Goal: Information Seeking & Learning: Learn about a topic

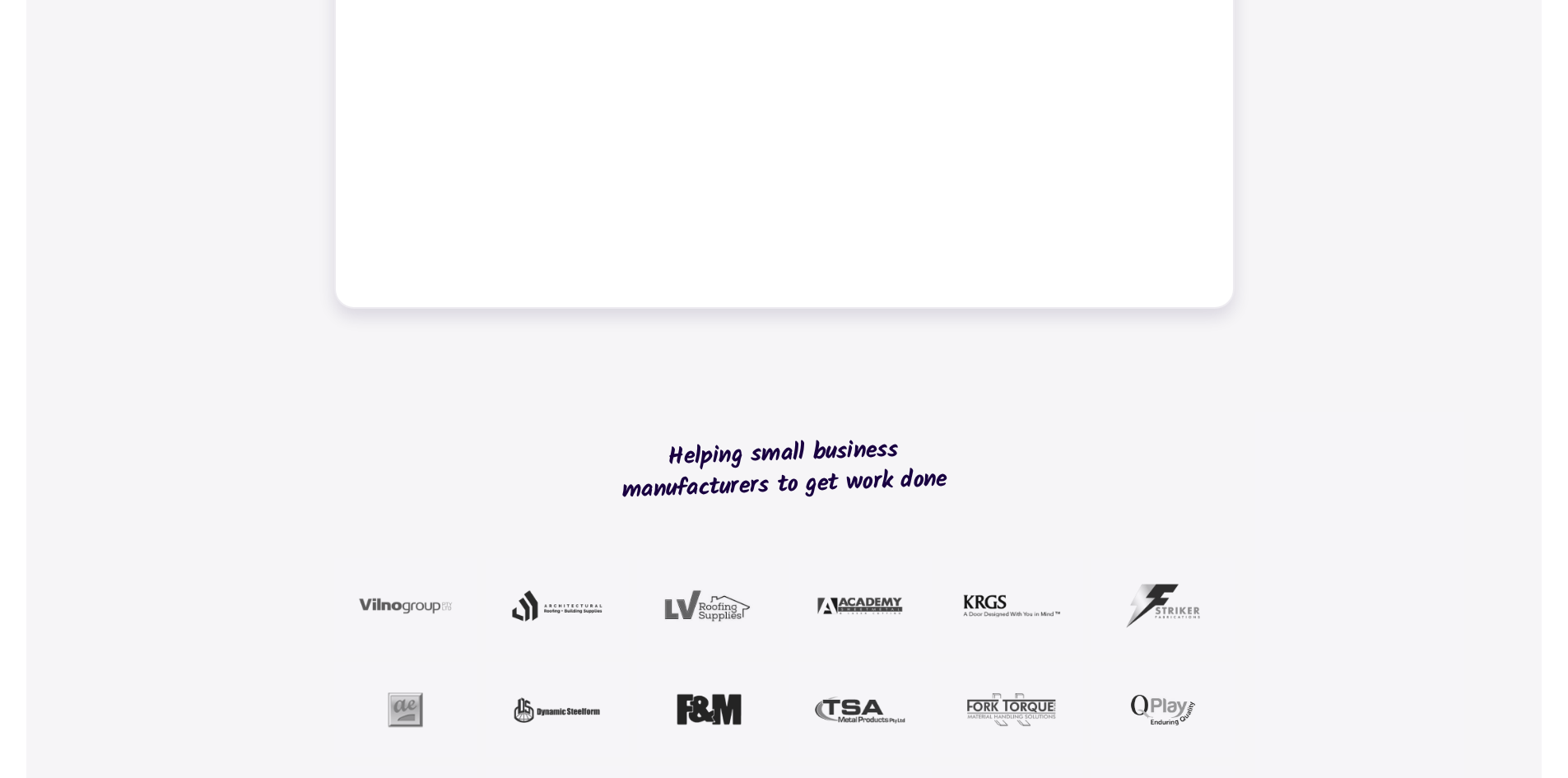
scroll to position [560, 0]
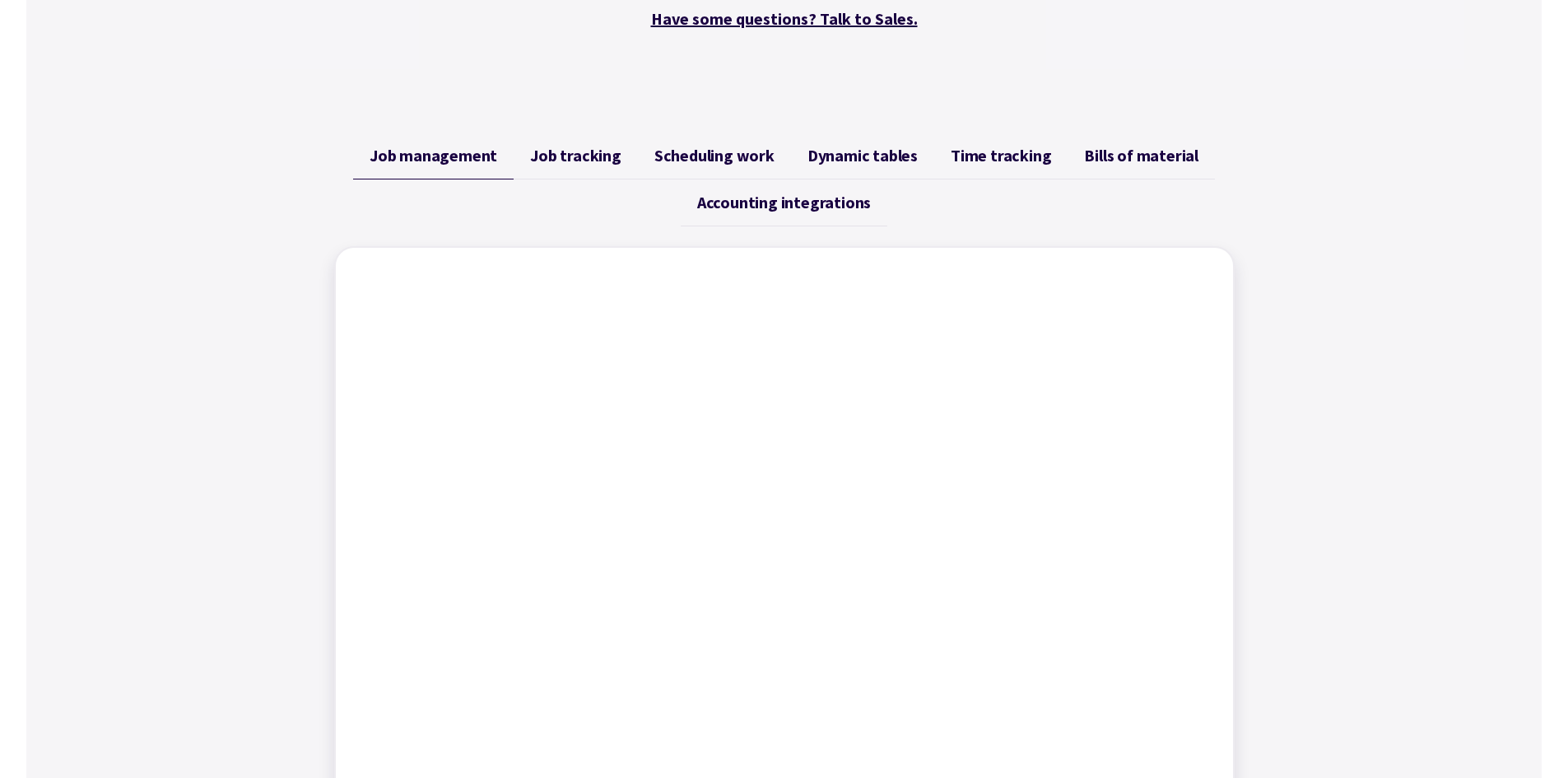
click at [588, 155] on span "Job tracking" at bounding box center [576, 155] width 92 height 20
click at [681, 167] on link "Scheduling work" at bounding box center [714, 156] width 153 height 47
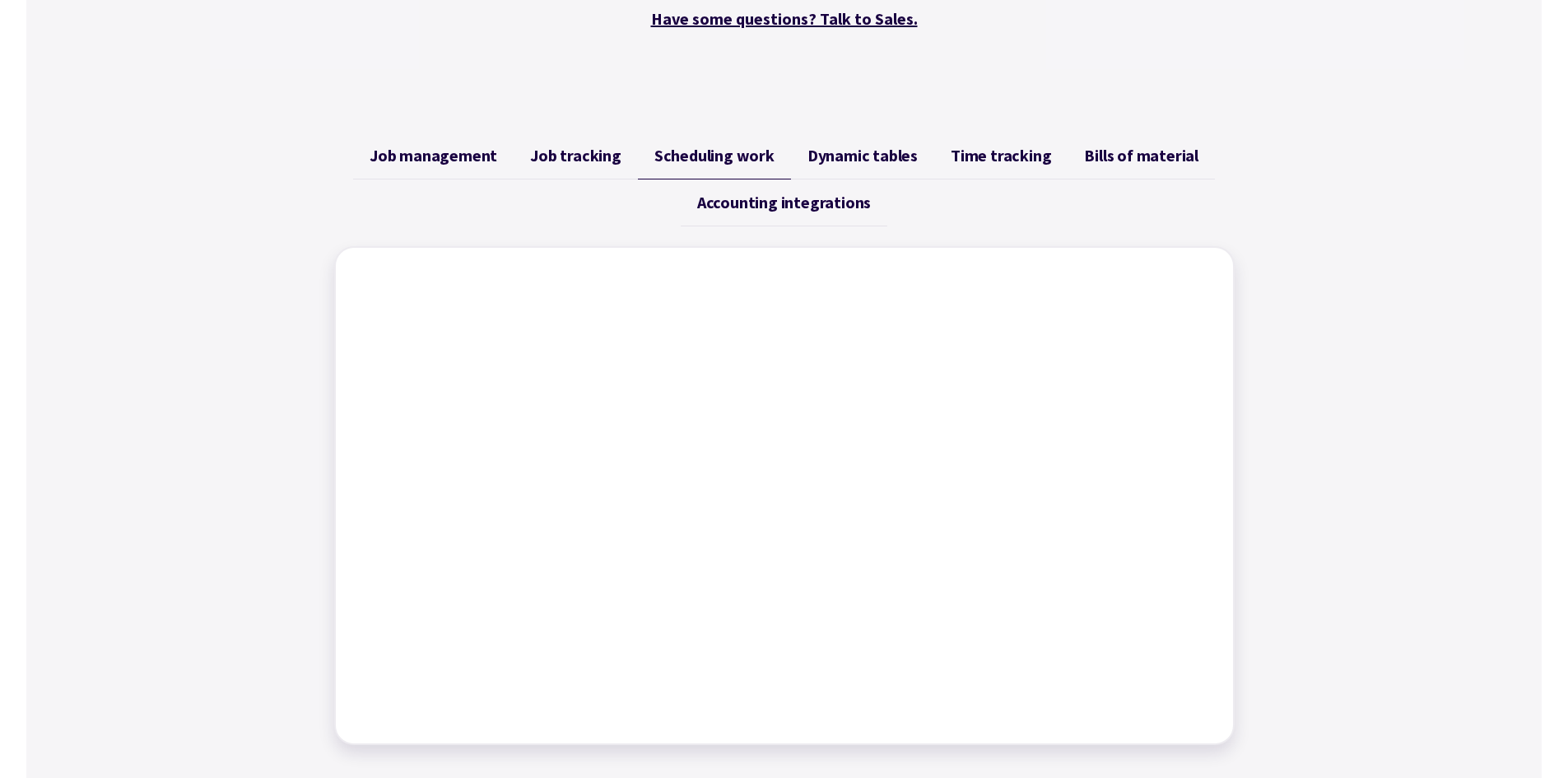
click at [840, 159] on span "Dynamic tables" at bounding box center [862, 155] width 110 height 20
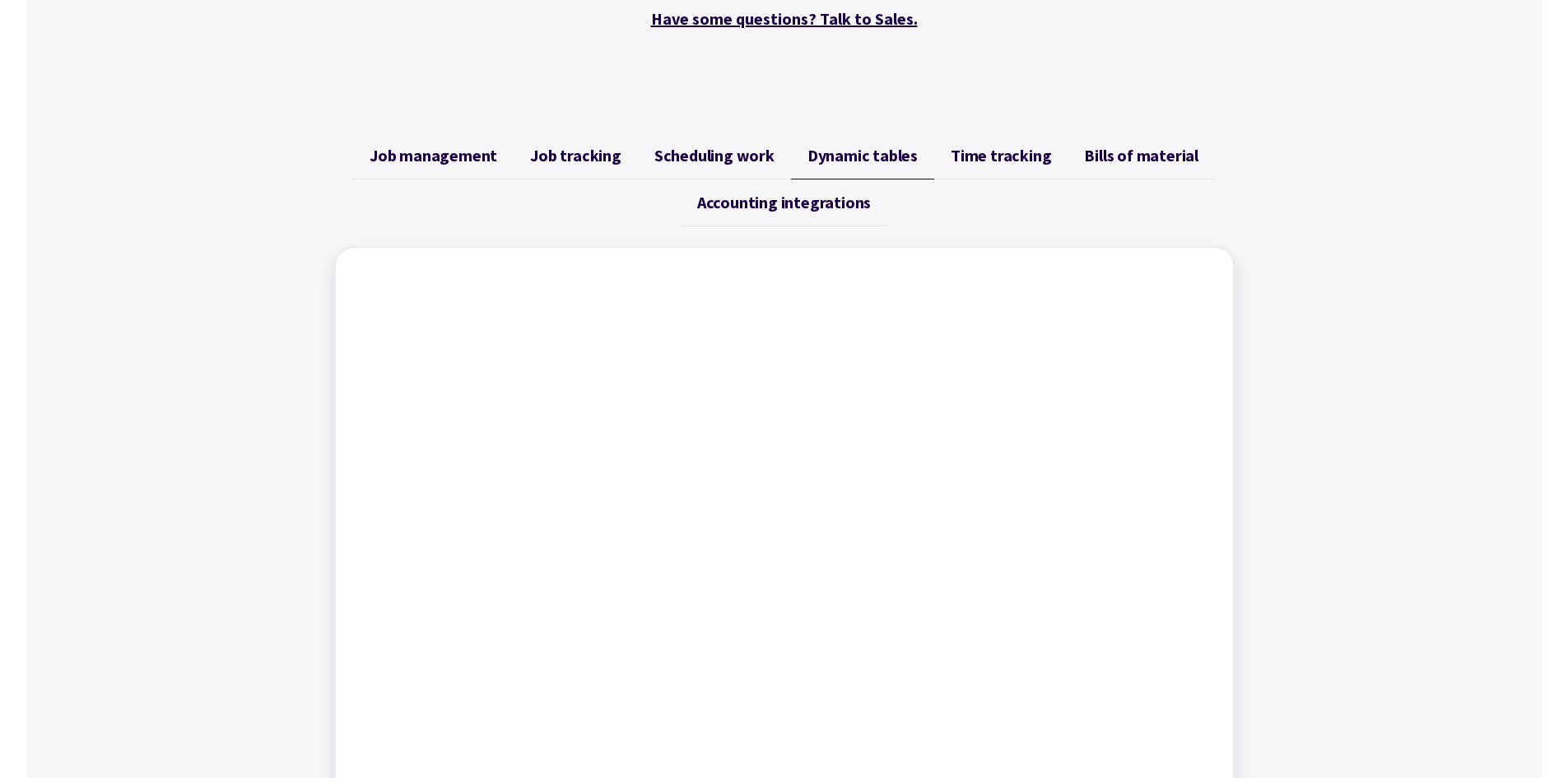
click at [969, 159] on span "Time tracking" at bounding box center [1001, 155] width 100 height 20
click at [1111, 161] on span "Bills of material" at bounding box center [1141, 155] width 114 height 20
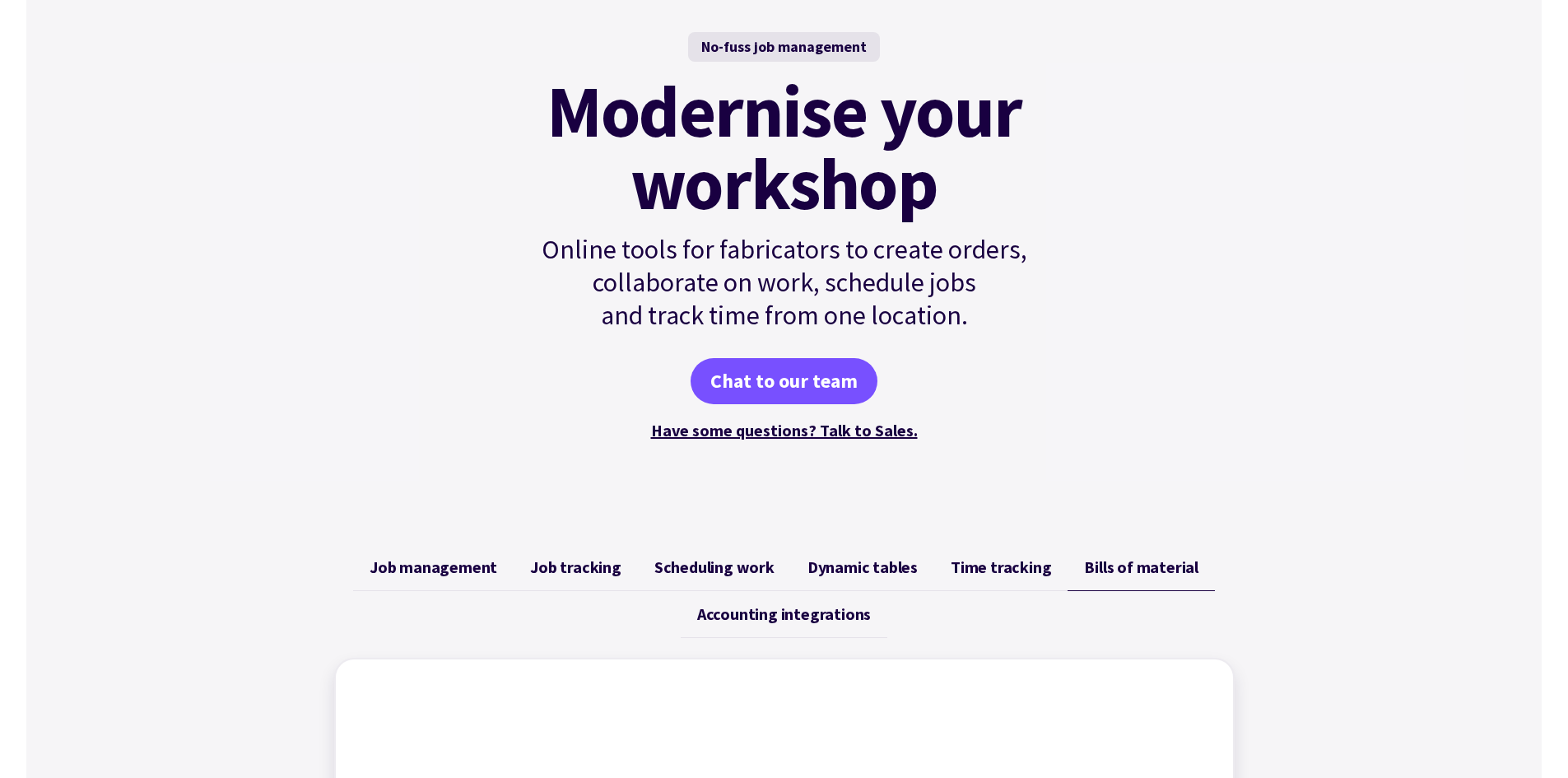
scroll to position [0, 0]
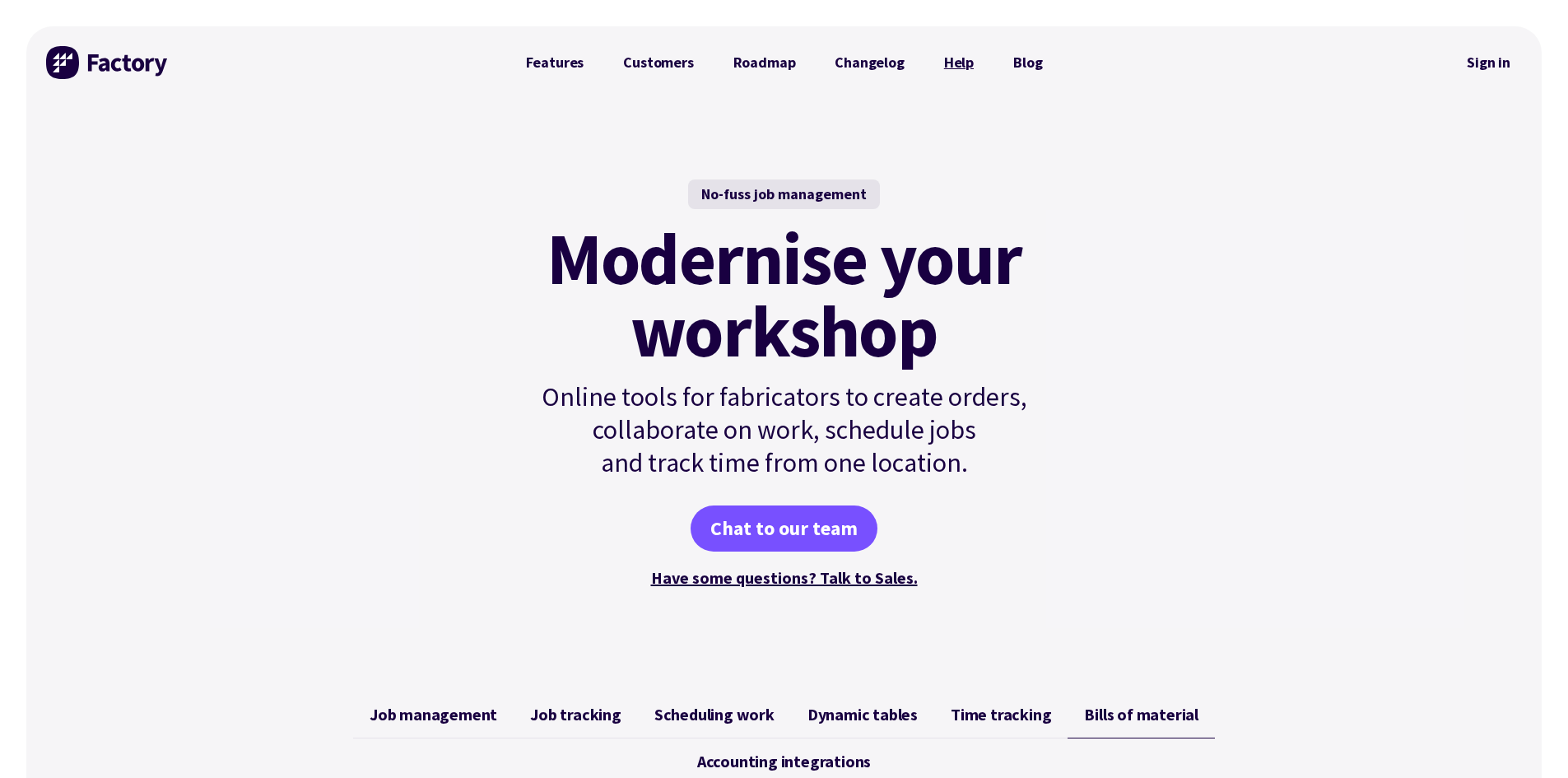
click at [953, 66] on link "Help" at bounding box center [959, 62] width 69 height 33
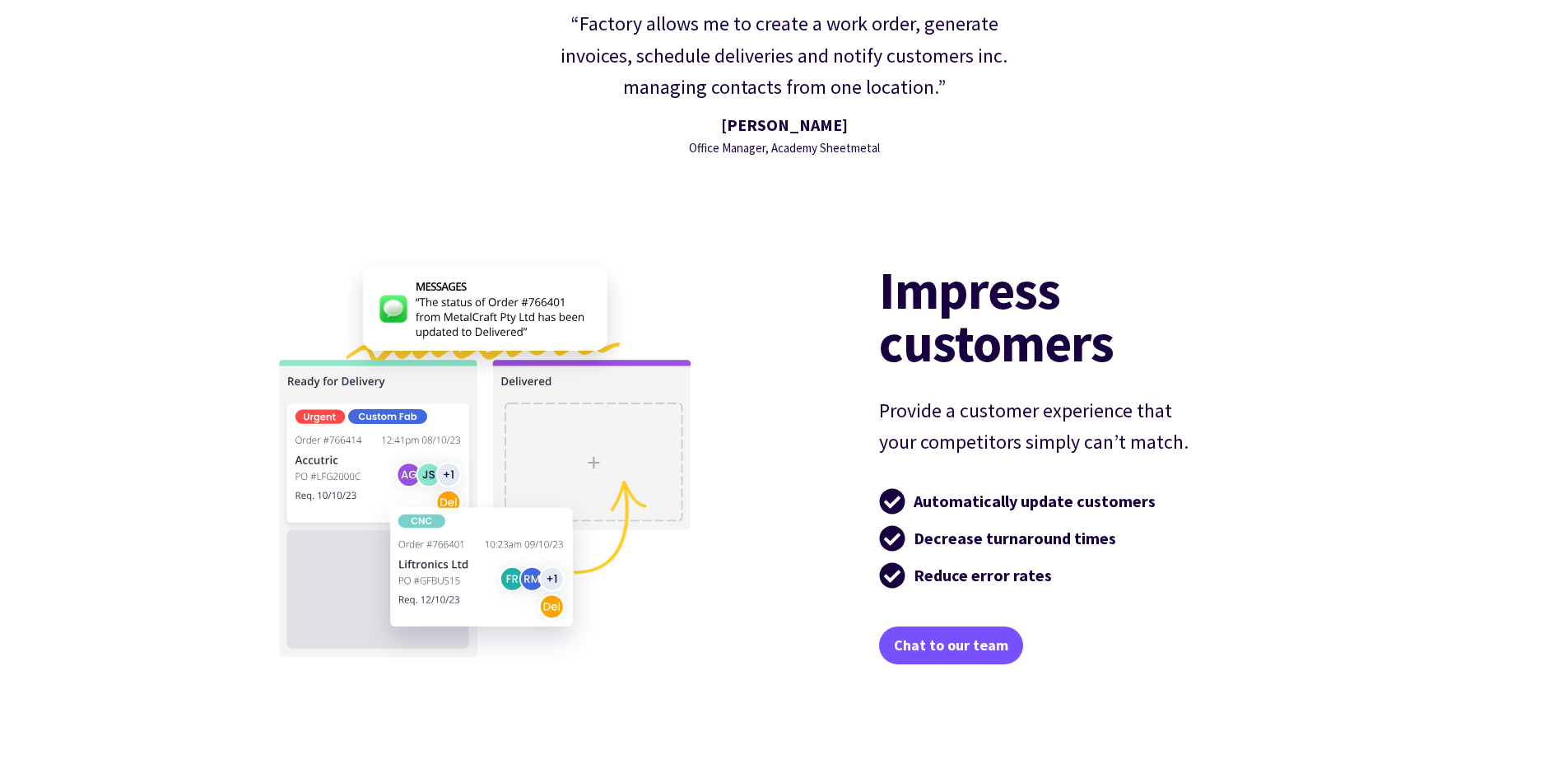
scroll to position [2784, 0]
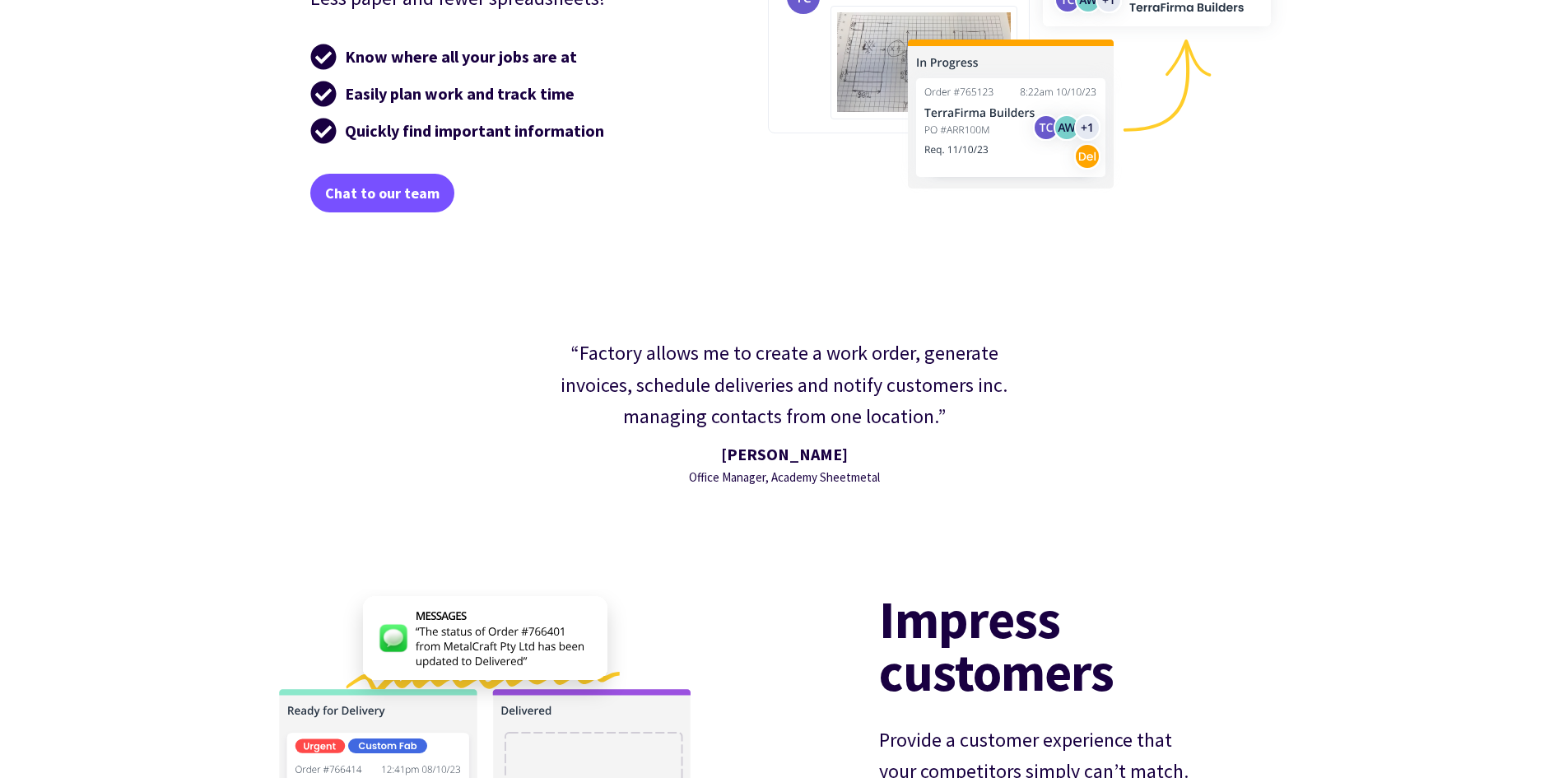
click at [723, 461] on div "[PERSON_NAME]" at bounding box center [784, 455] width 191 height 26
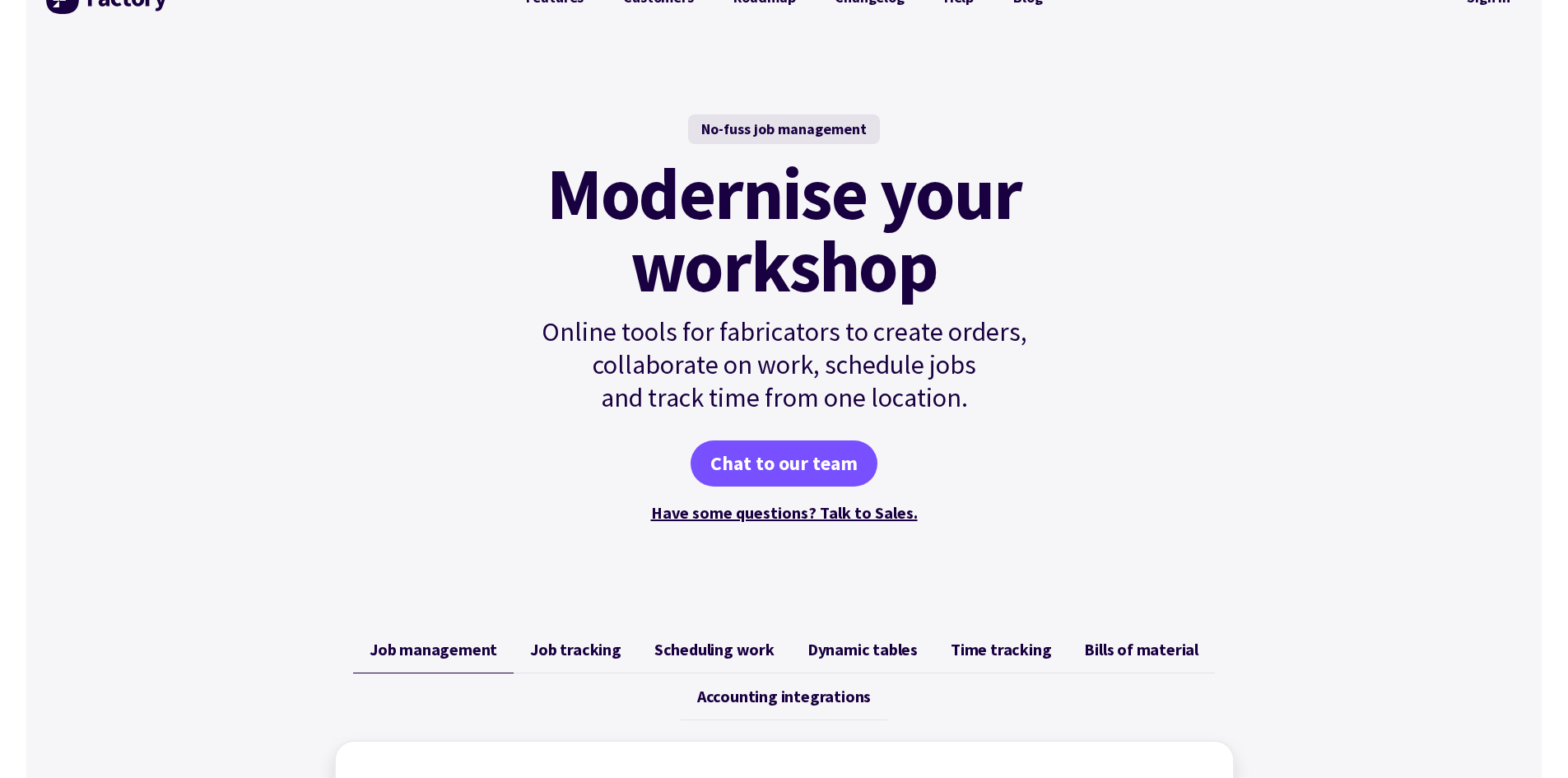
scroll to position [230, 0]
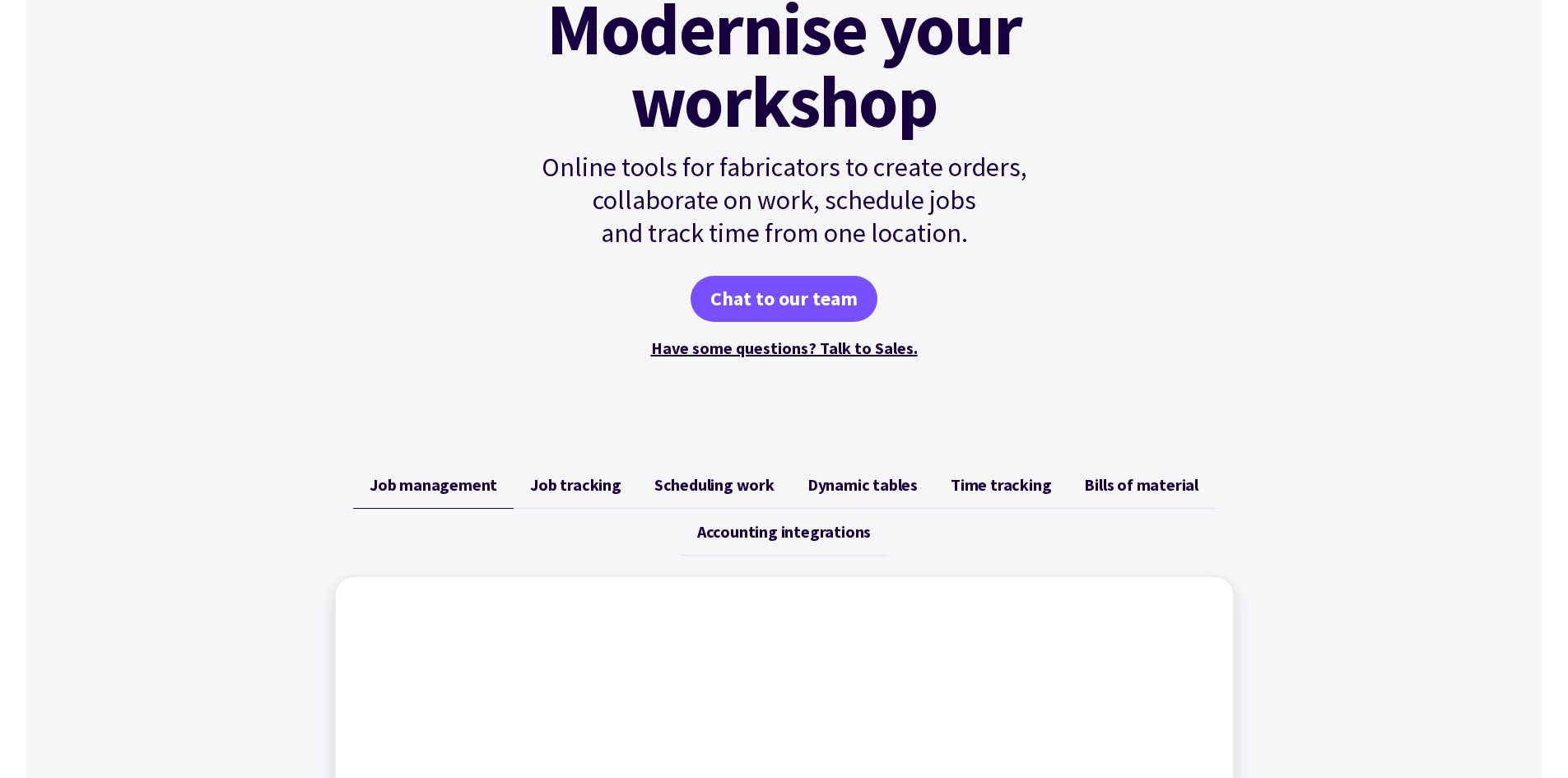
click at [810, 536] on span "Accounting integrations" at bounding box center [784, 532] width 174 height 20
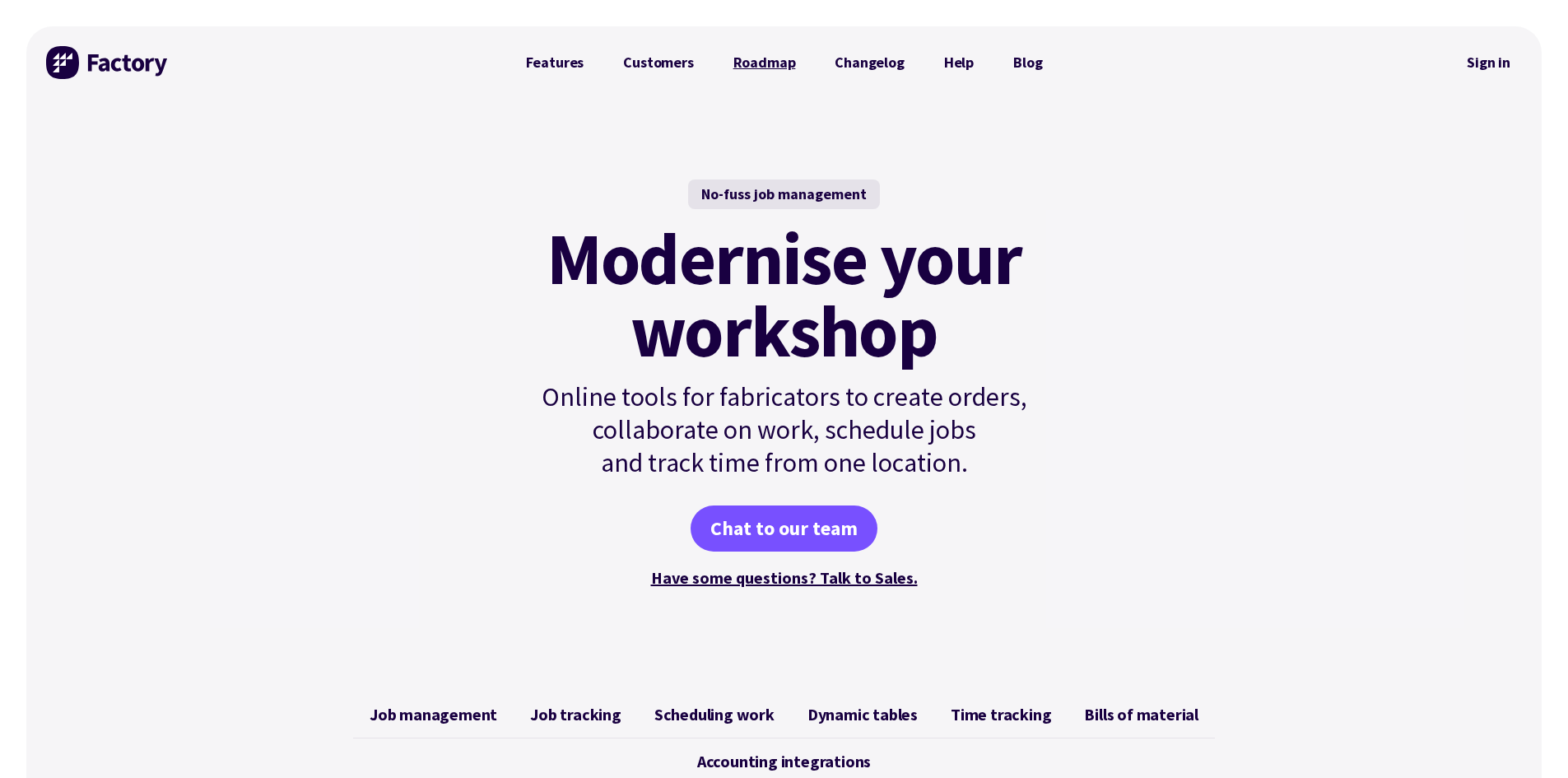
click at [764, 55] on link "Roadmap" at bounding box center [765, 62] width 102 height 33
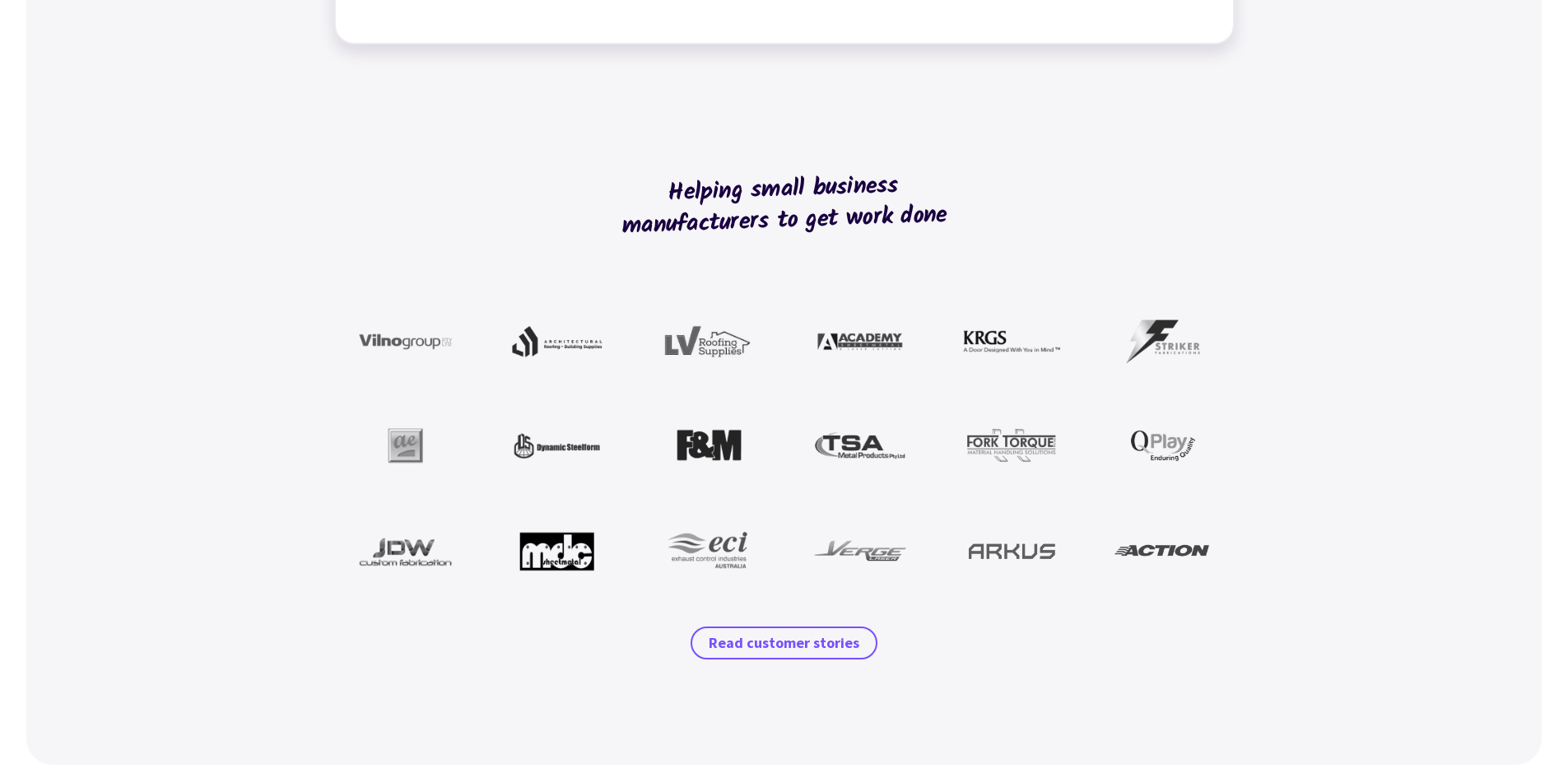
scroll to position [1482, 0]
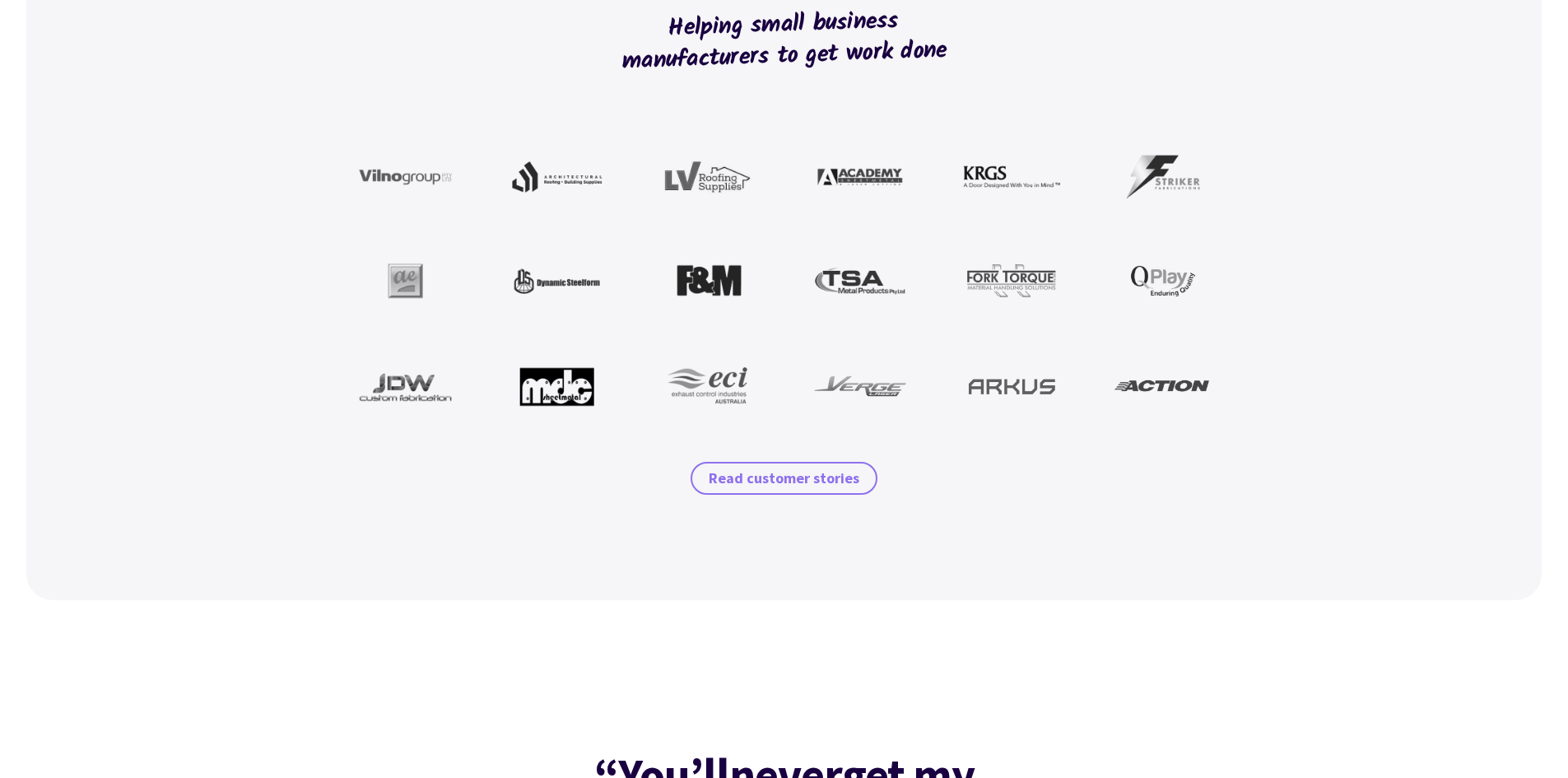
click at [798, 489] on span "Read customer stories" at bounding box center [784, 478] width 151 height 20
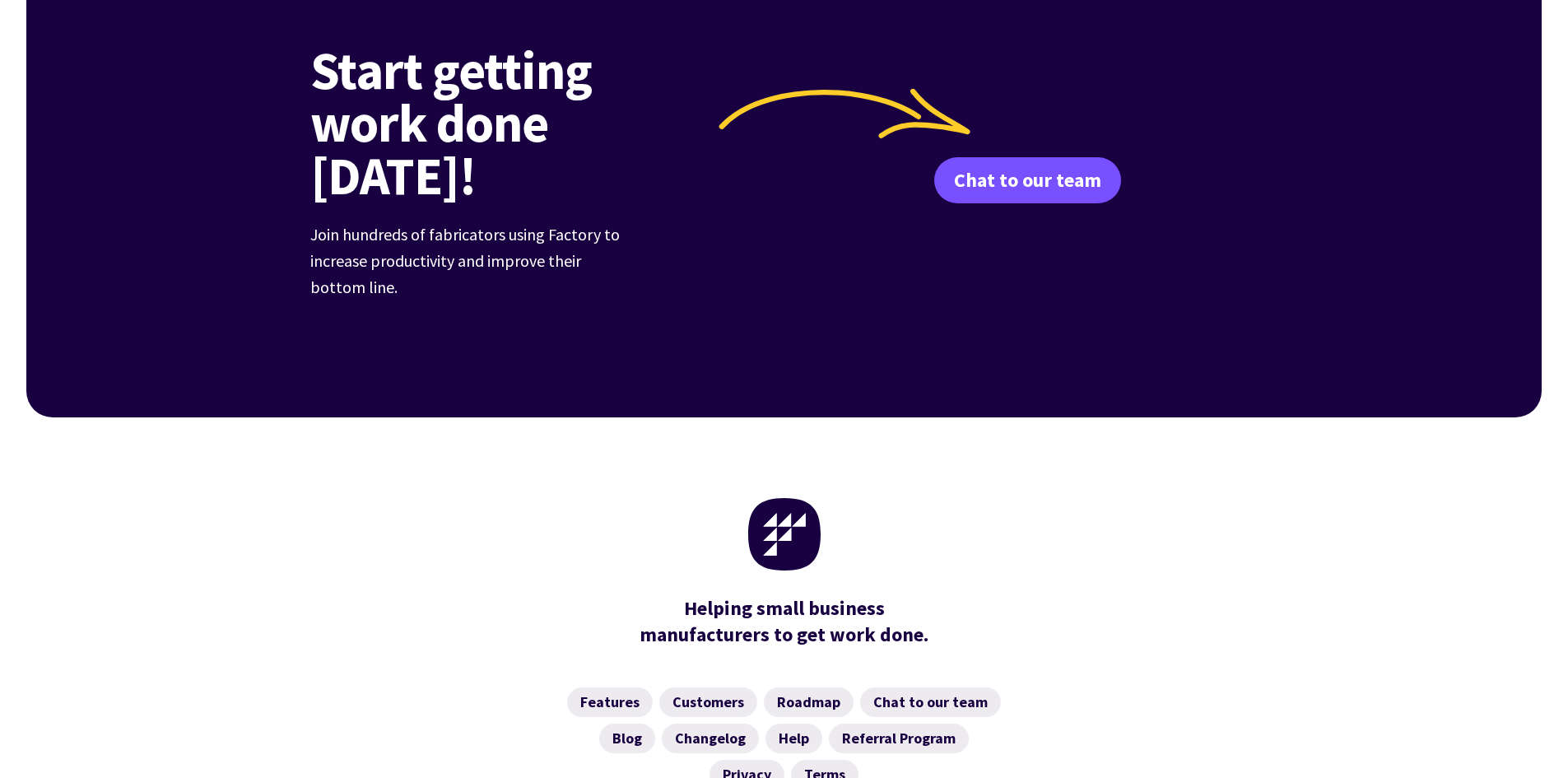
scroll to position [2350, 0]
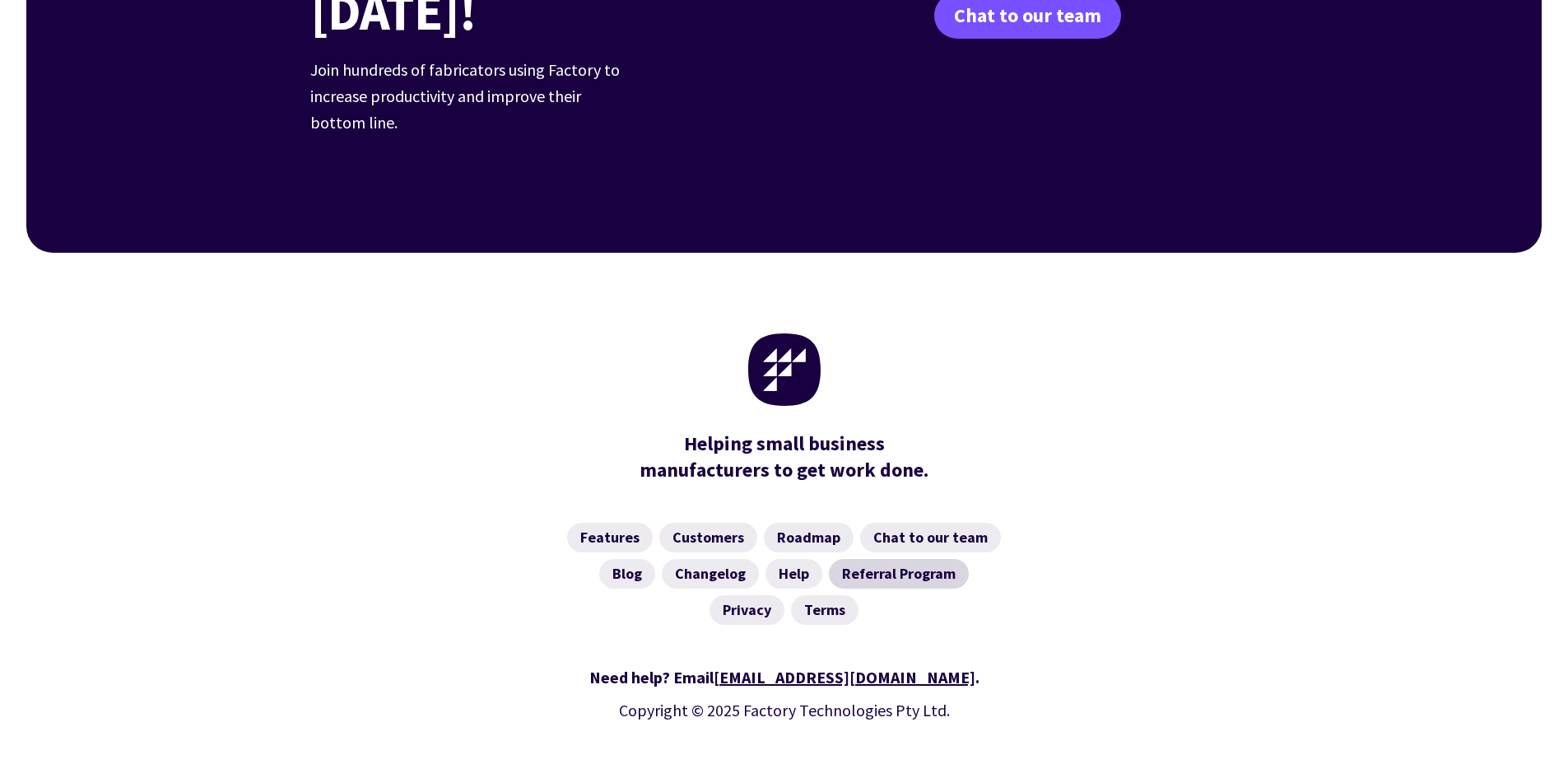
click at [870, 560] on link "Referral Program" at bounding box center [899, 574] width 140 height 29
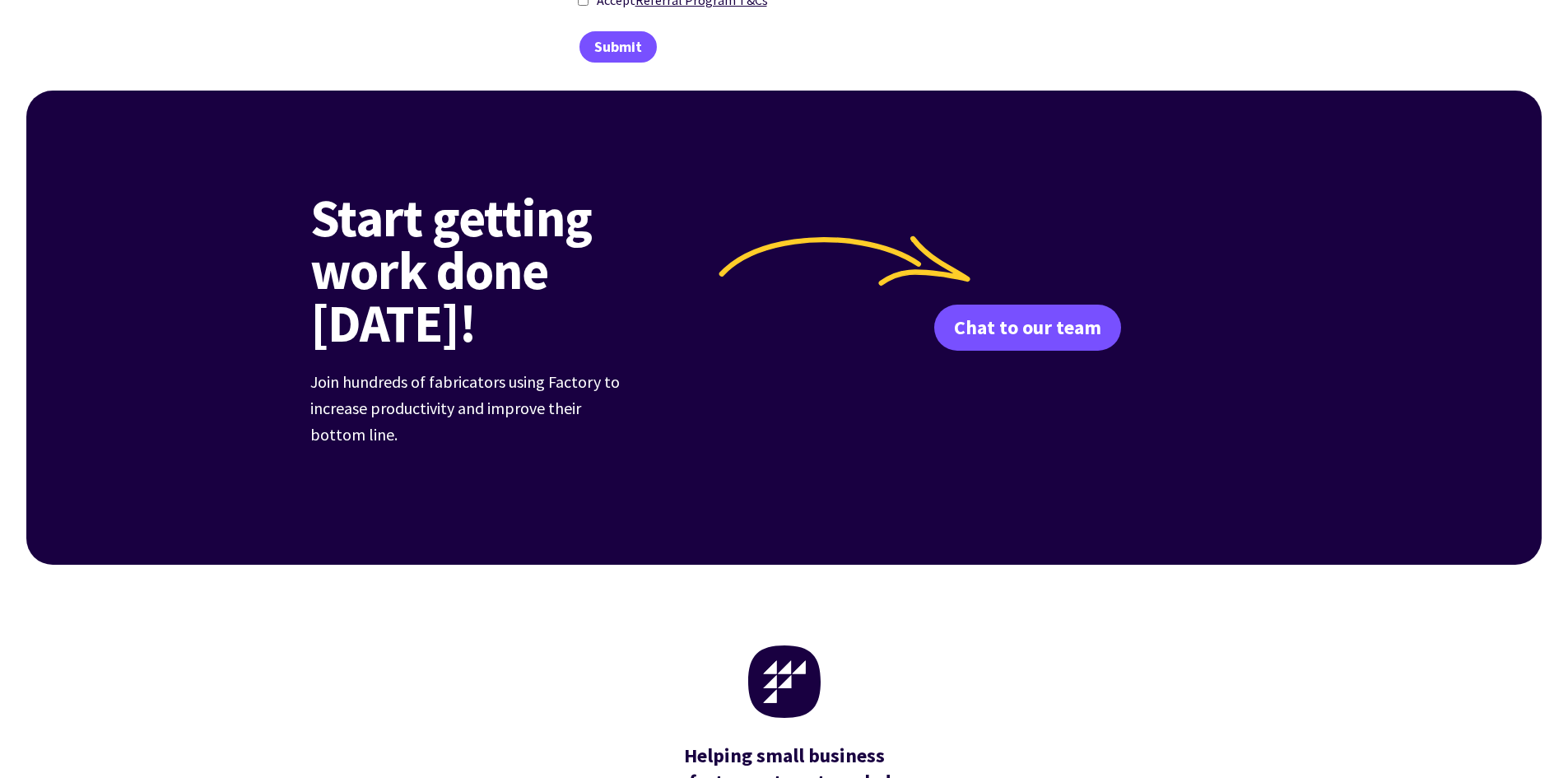
scroll to position [1300, 0]
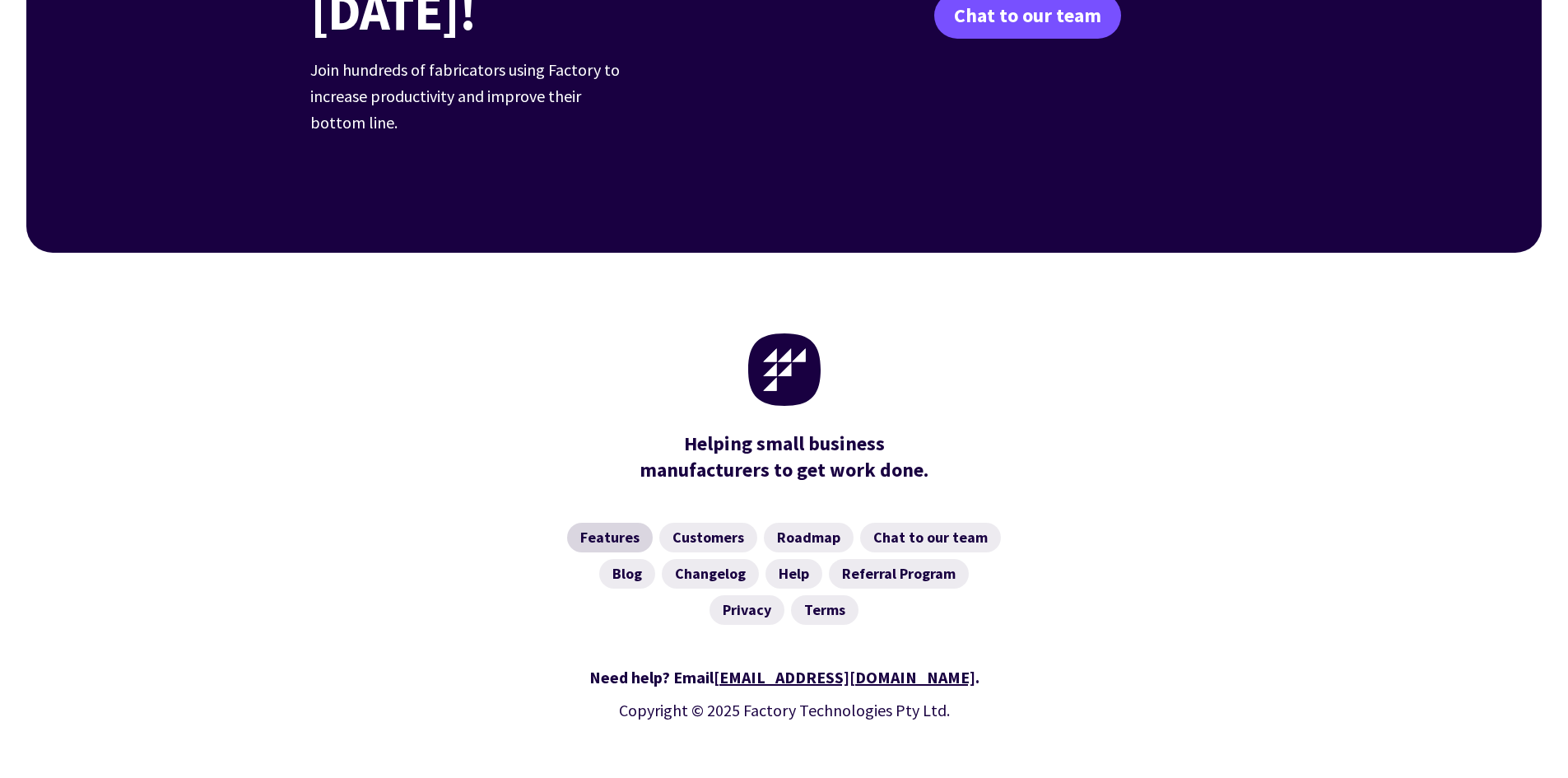
click at [629, 523] on link "Features" at bounding box center [610, 538] width 86 height 29
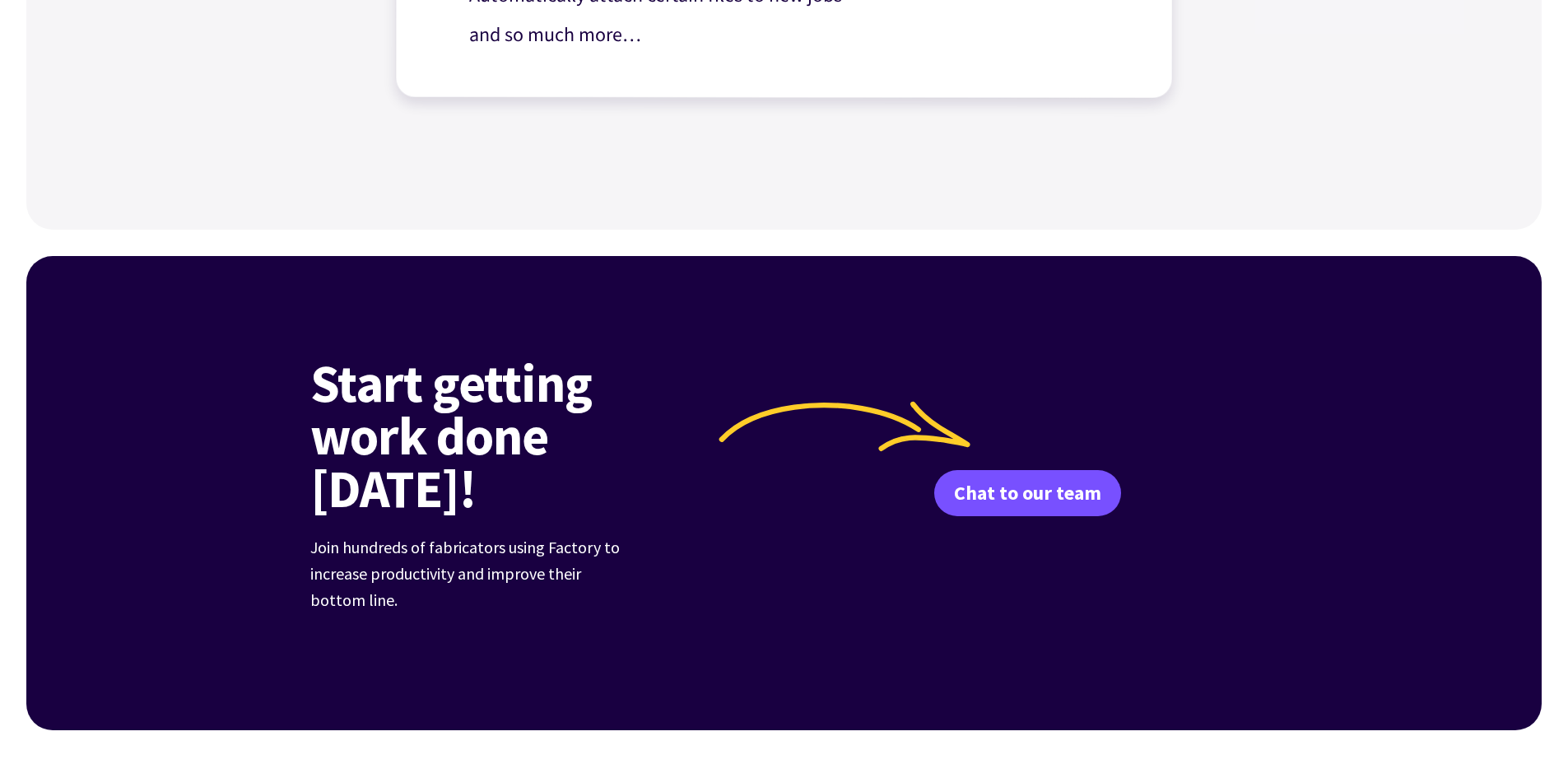
scroll to position [1730, 0]
